Goal: Check status

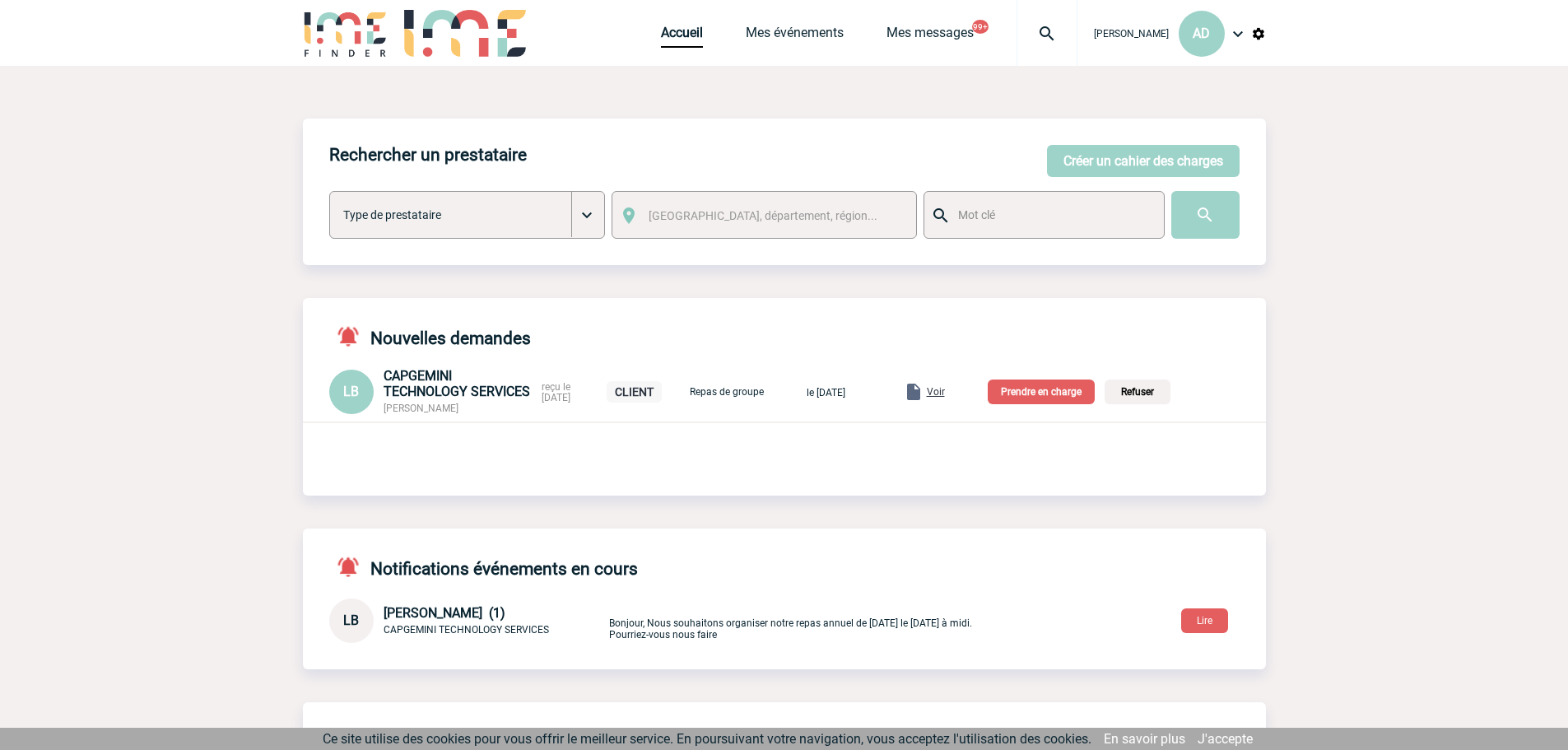
click at [1027, 29] on img at bounding box center [1046, 34] width 59 height 20
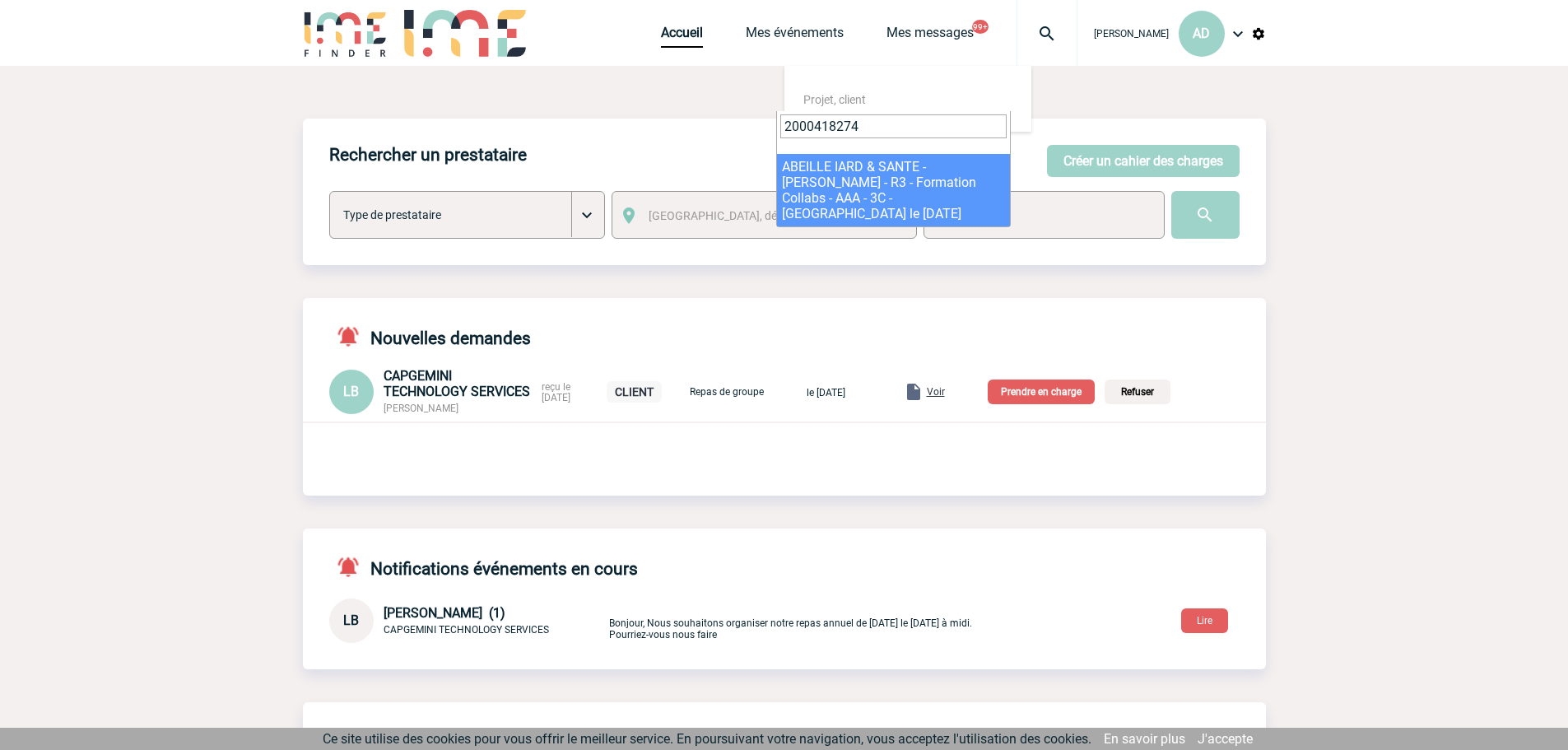
type input "2000418274"
select select "17775"
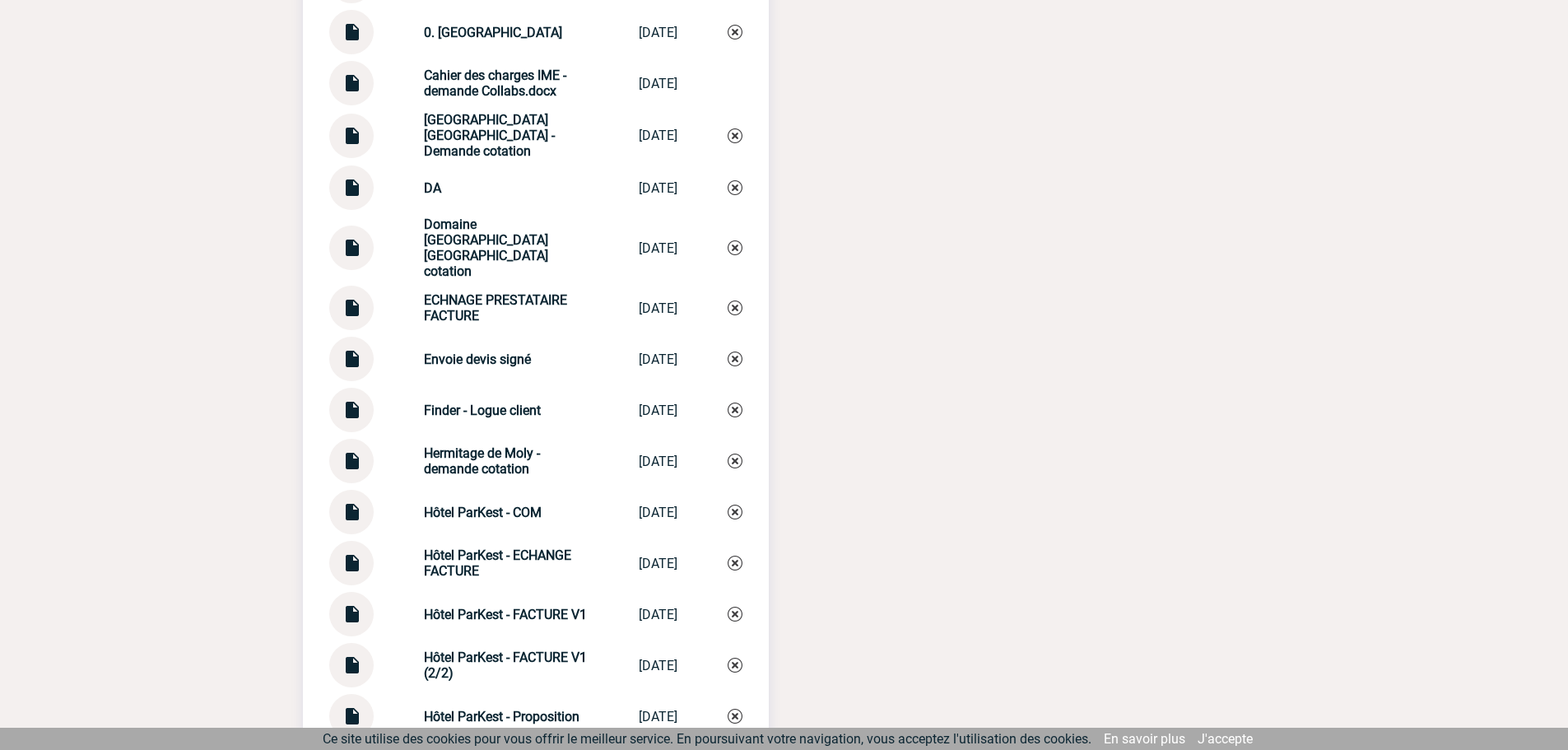
scroll to position [2634, 0]
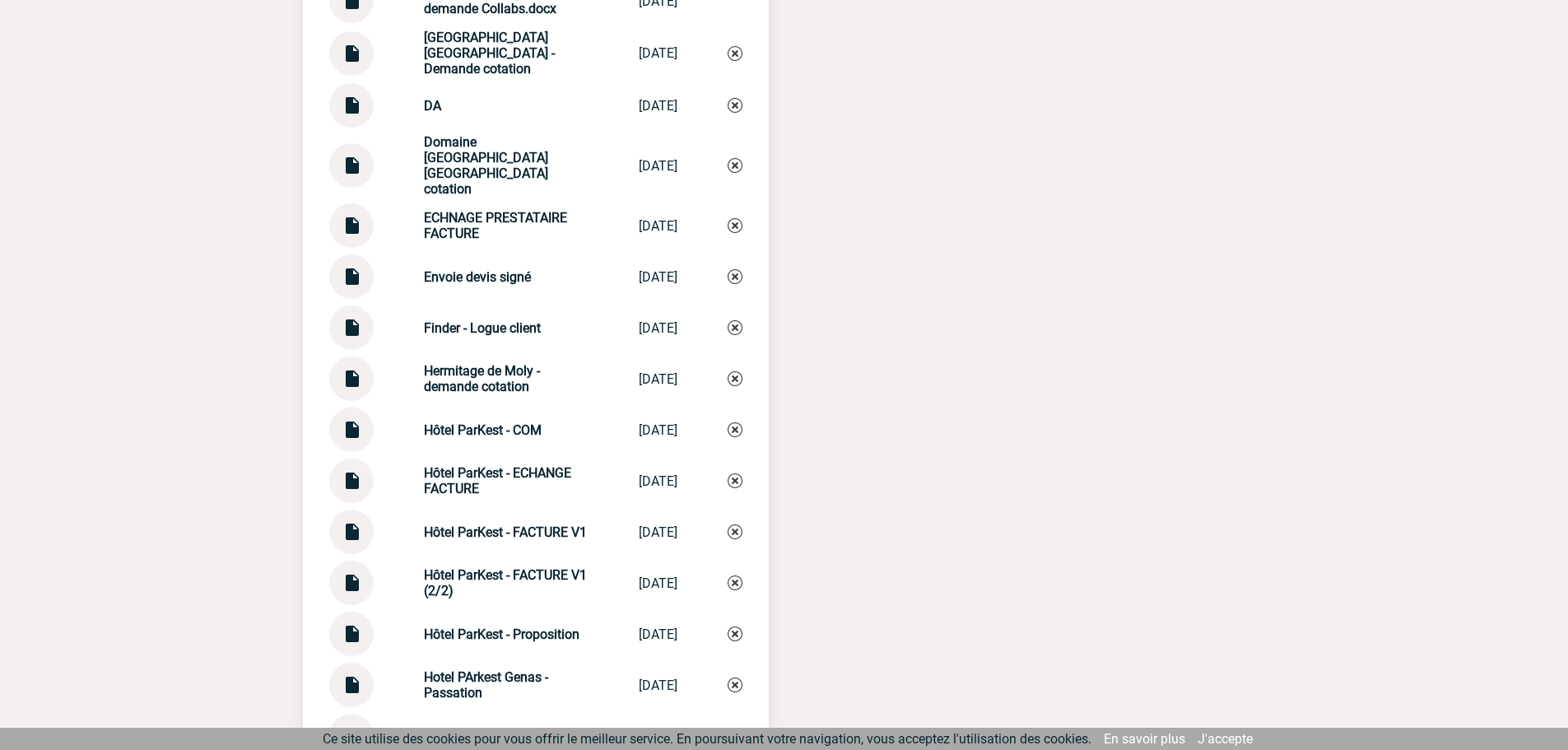
click at [352, 465] on img at bounding box center [352, 474] width 22 height 32
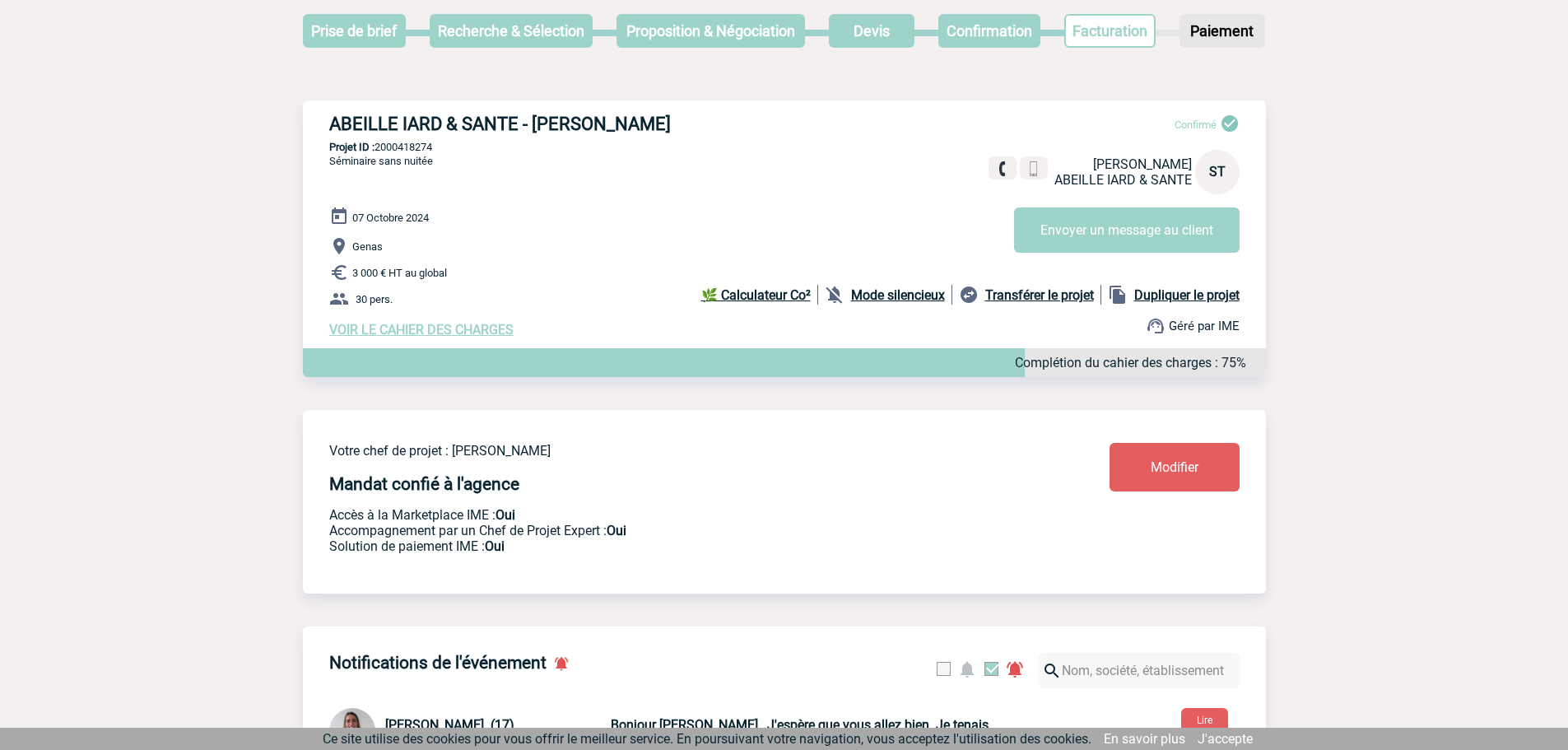
scroll to position [0, 0]
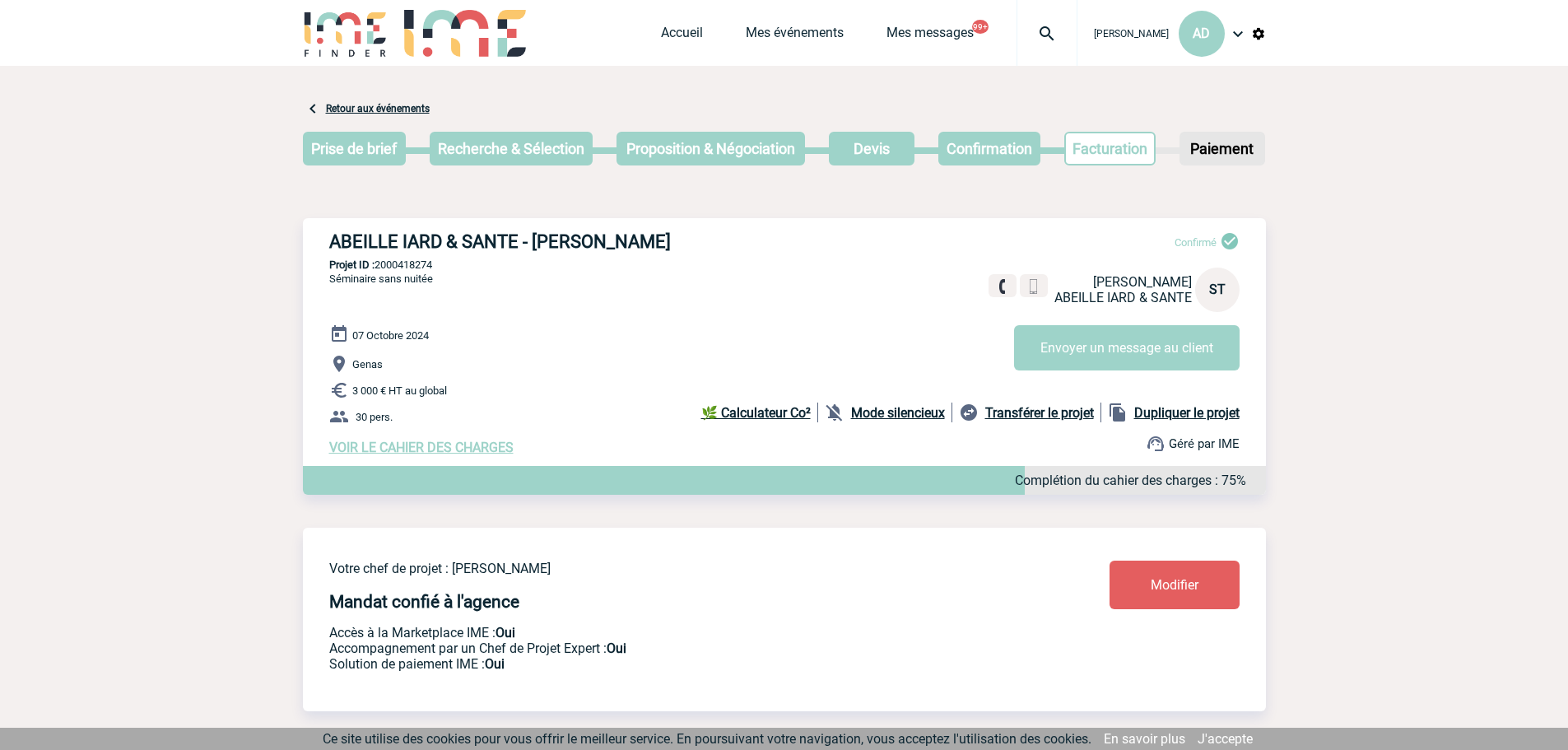
click at [1032, 30] on img at bounding box center [1046, 34] width 59 height 20
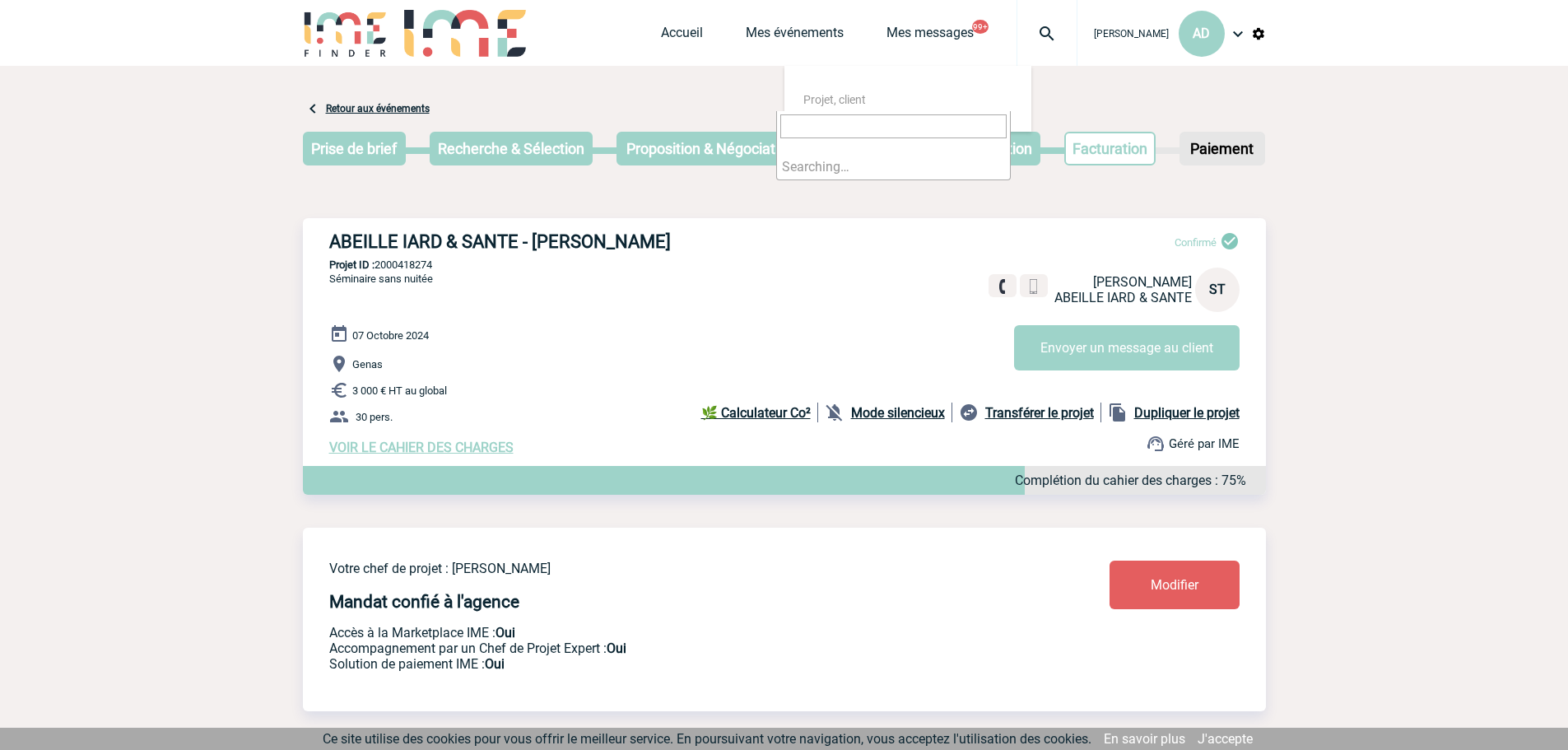
type input "2000421147"
select select "20648"
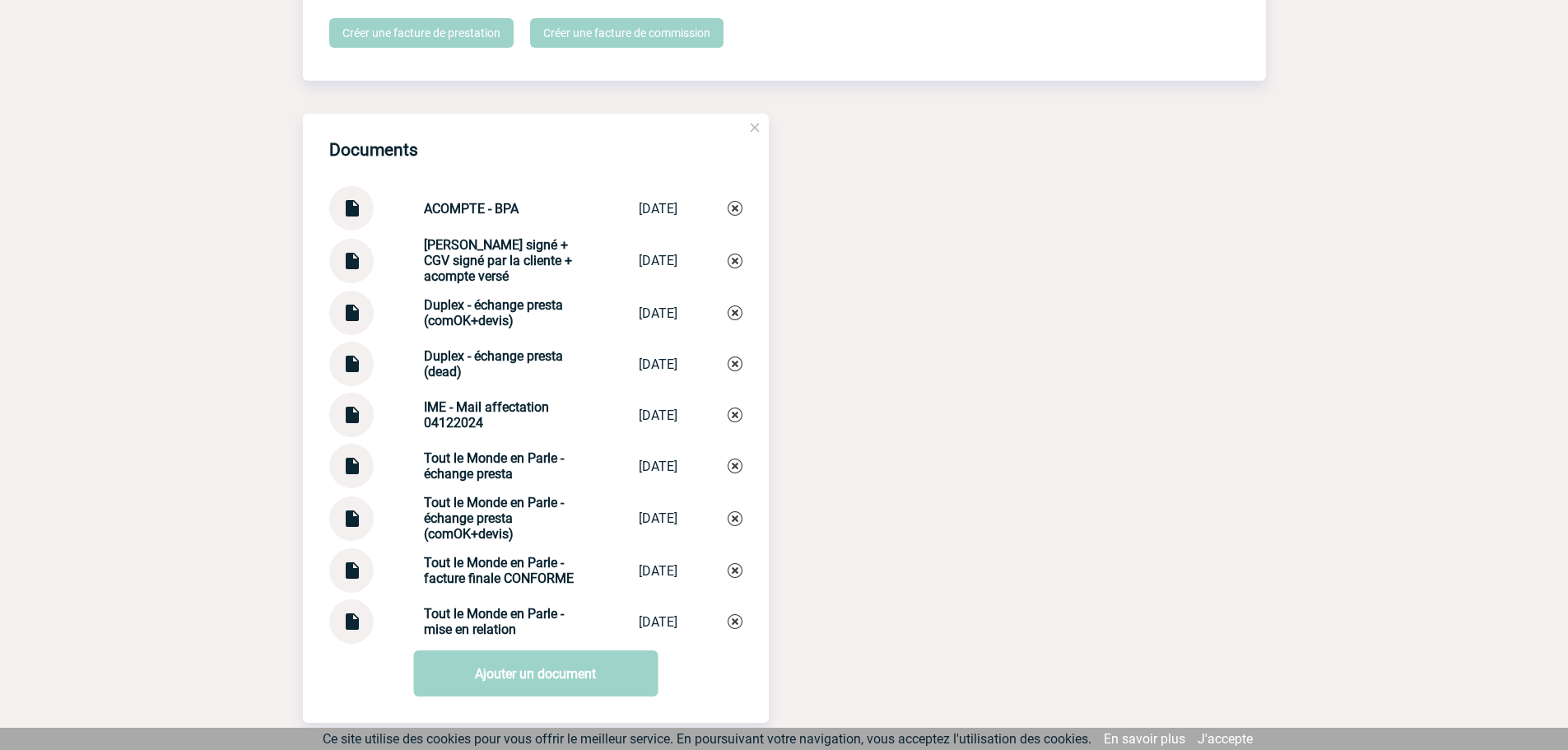
scroll to position [3952, 0]
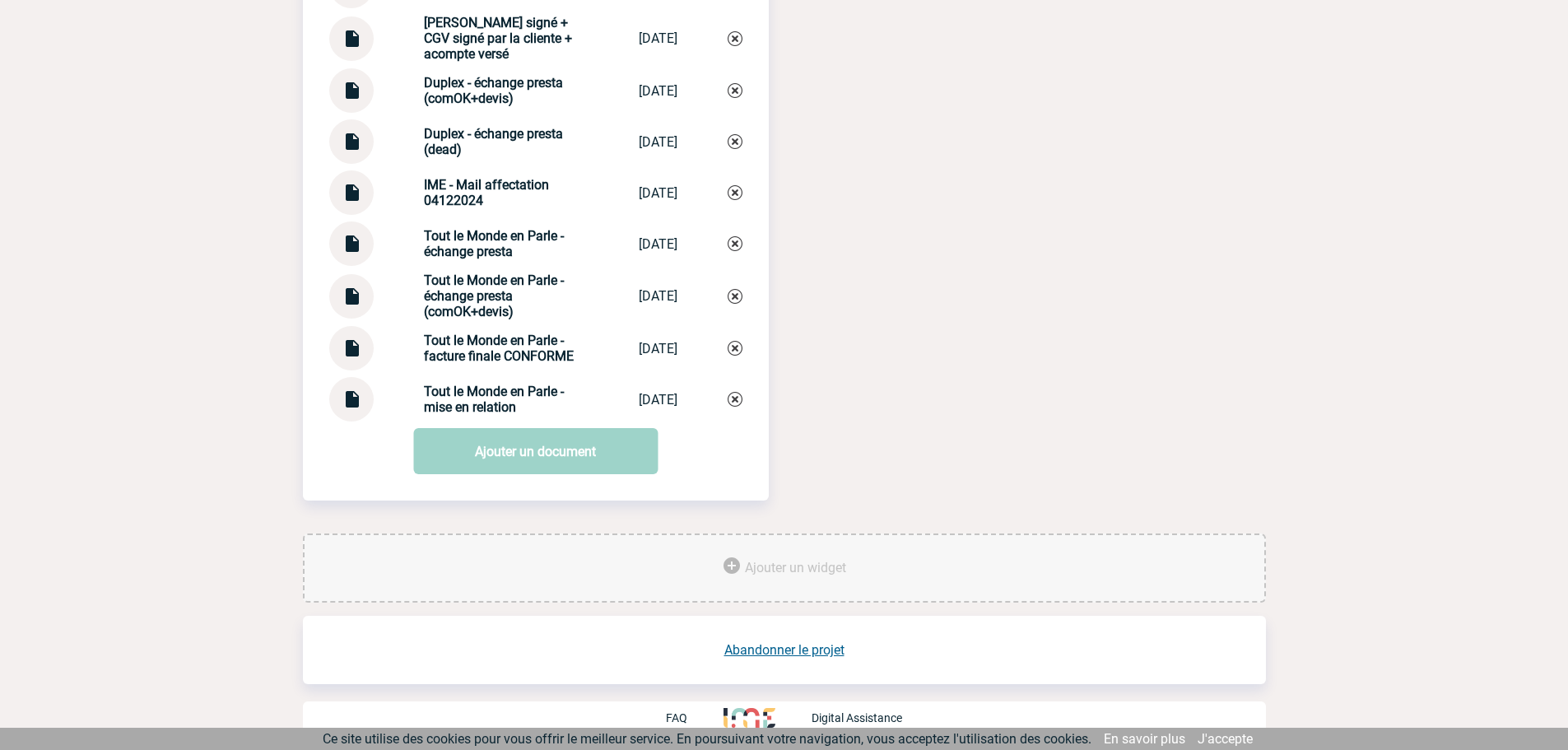
click at [372, 252] on div at bounding box center [351, 243] width 44 height 44
click at [358, 247] on img at bounding box center [352, 238] width 22 height 32
